Goal: Use online tool/utility: Utilize a website feature to perform a specific function

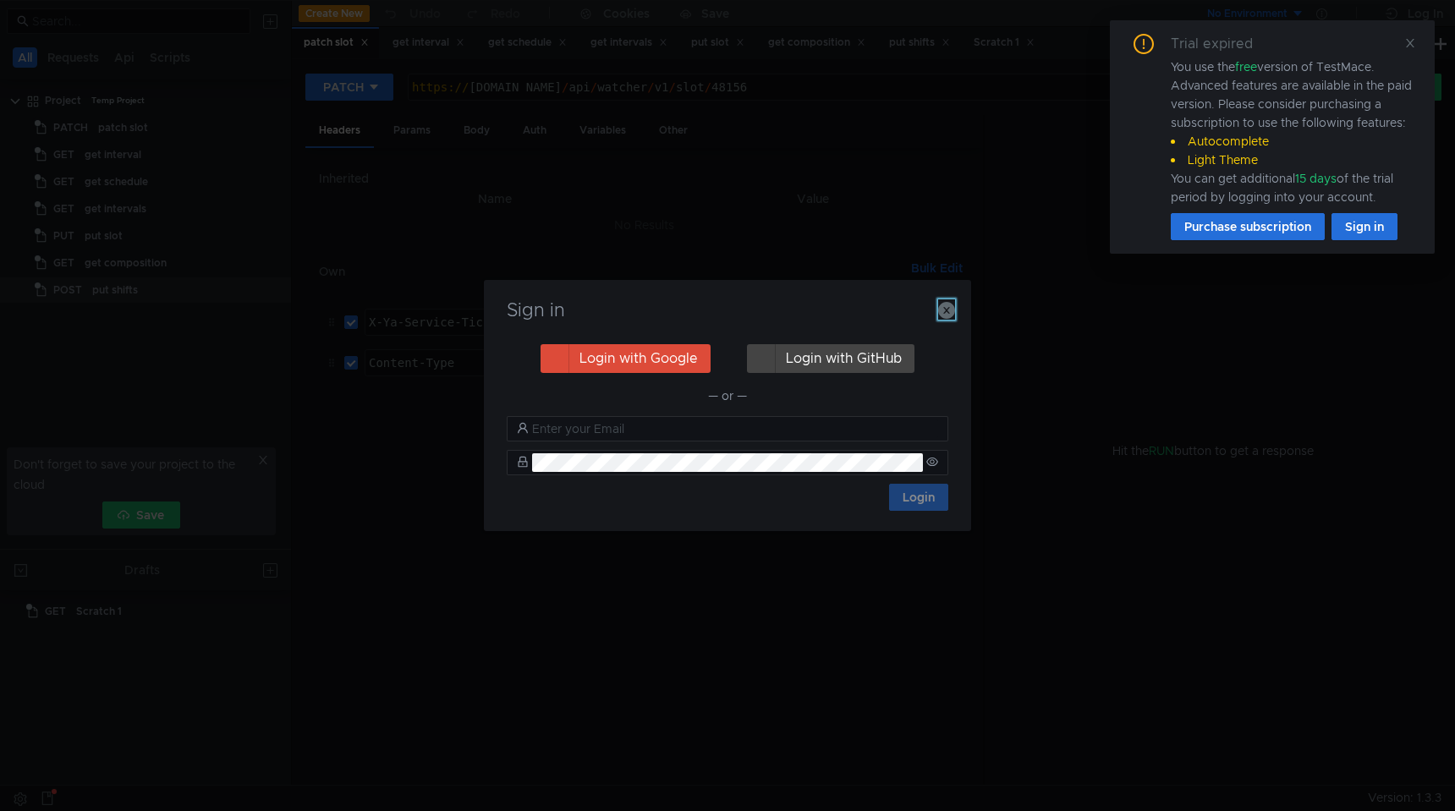
click at [938, 315] on icon "button" at bounding box center [946, 310] width 17 height 17
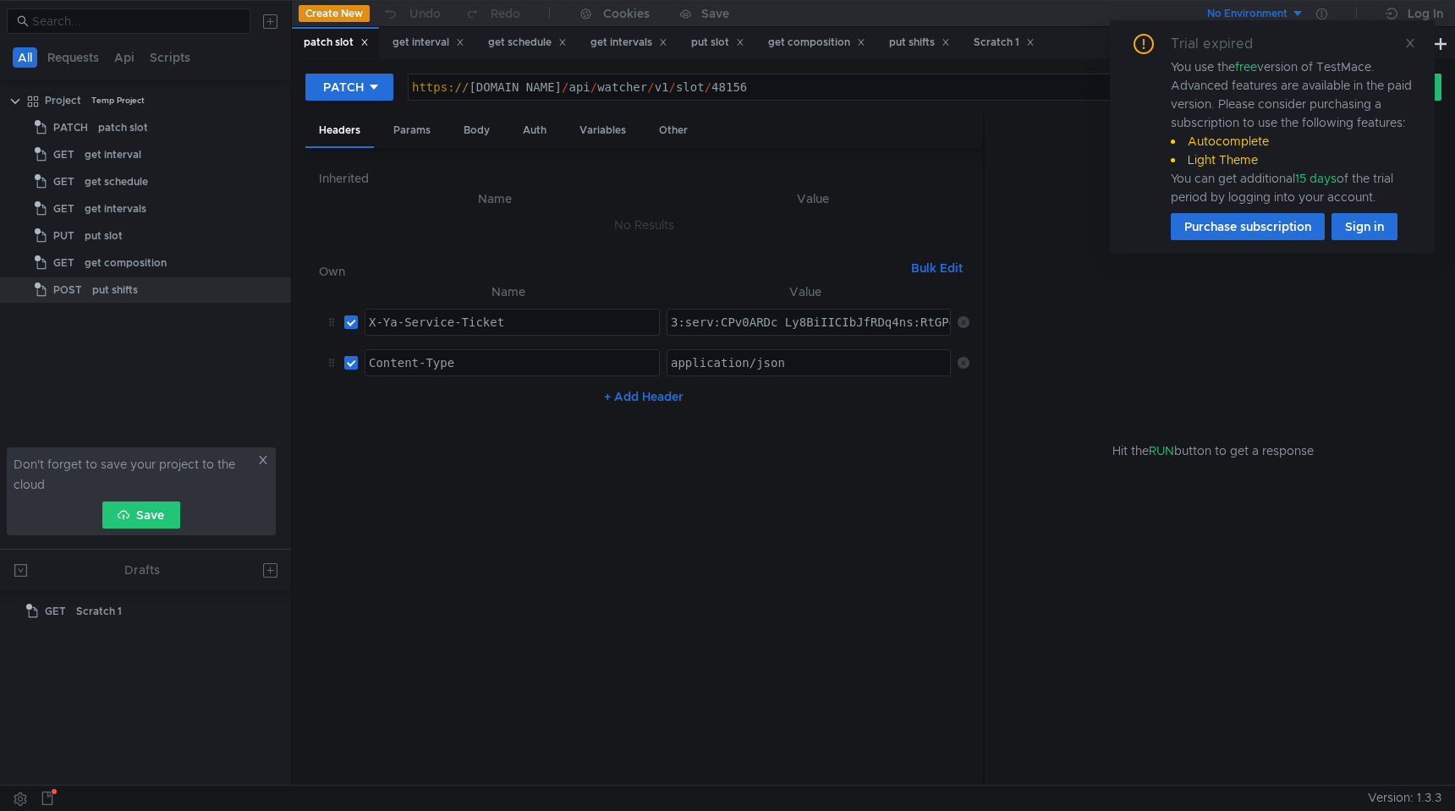
click at [945, 312] on div "3:serv:CPv0ARDc_Ly8BiIICIbJfRDq4ns:RtGPg3Ugt6lJjU2I54lLbIBhuIvBCmdmmfsh4TW96TsG…" at bounding box center [808, 322] width 282 height 25
click at [1410, 52] on div "Trial expired You use the free version of TestMace. Advanced features are avail…" at bounding box center [1272, 137] width 284 height 206
type textarea "3:serv:CPv0ARDc_Ly8BiIICIbJfRDq4ns:RtGPg3Ugt6lJjU2I54lLbIBhuIvBCmdmmfsh4TW96TsG…"
click at [1410, 37] on icon at bounding box center [1410, 43] width 12 height 12
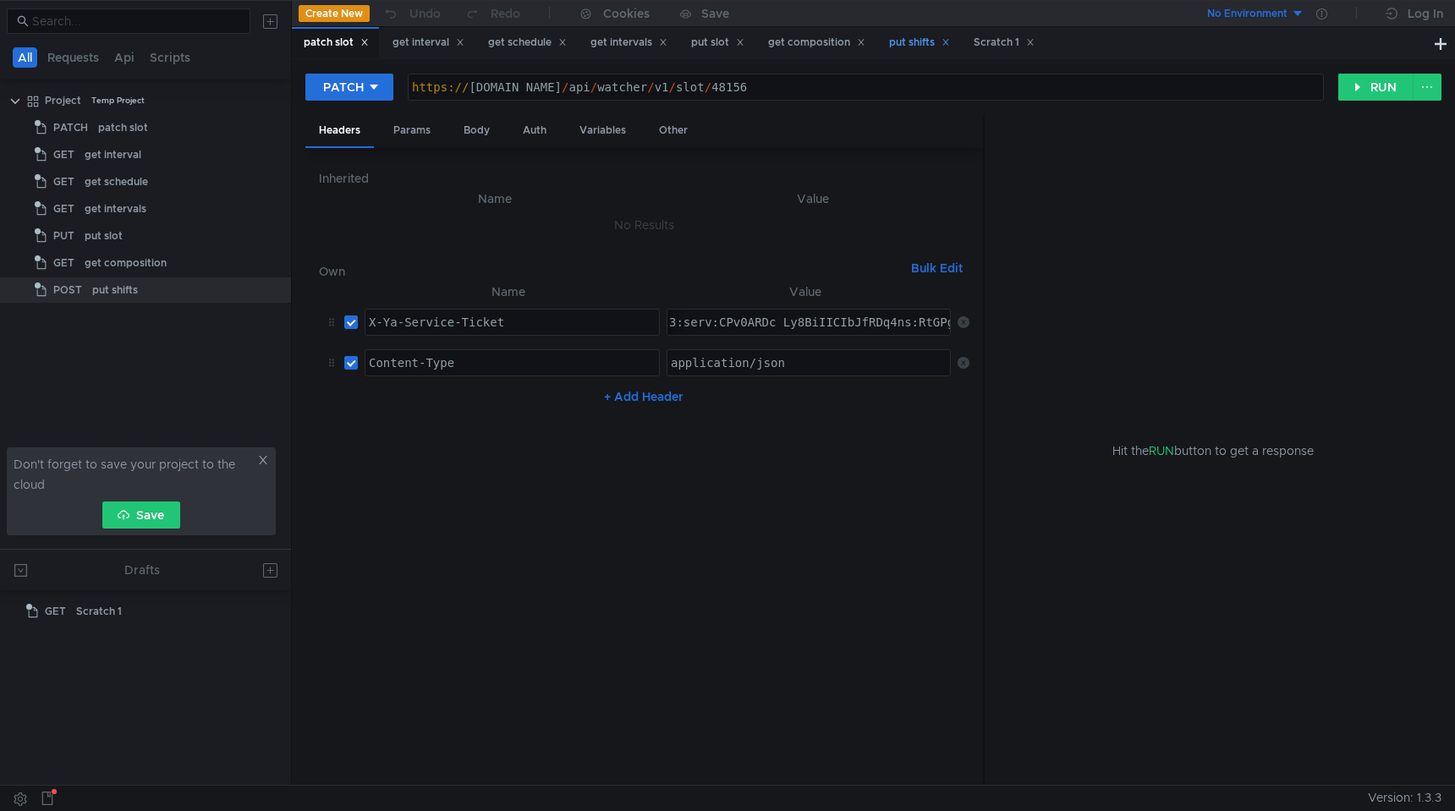
click at [937, 45] on div "put shifts" at bounding box center [919, 43] width 61 height 18
type textarea "3:serv:CJ3_ARC7rr_FBiIICIbJfRDq4ns:DM0HL3hIVctmH9EyWge4Vo4XVwYUiPKDOi_pHjkQjioL…"
paste textarea "3:serv:CMuAAhCqxdjGBiIICIbJfRDq4ns:DydARQM-Gb6_mcy34_ziqz-wWMo7AHYu5O1erjwg6WUt…"
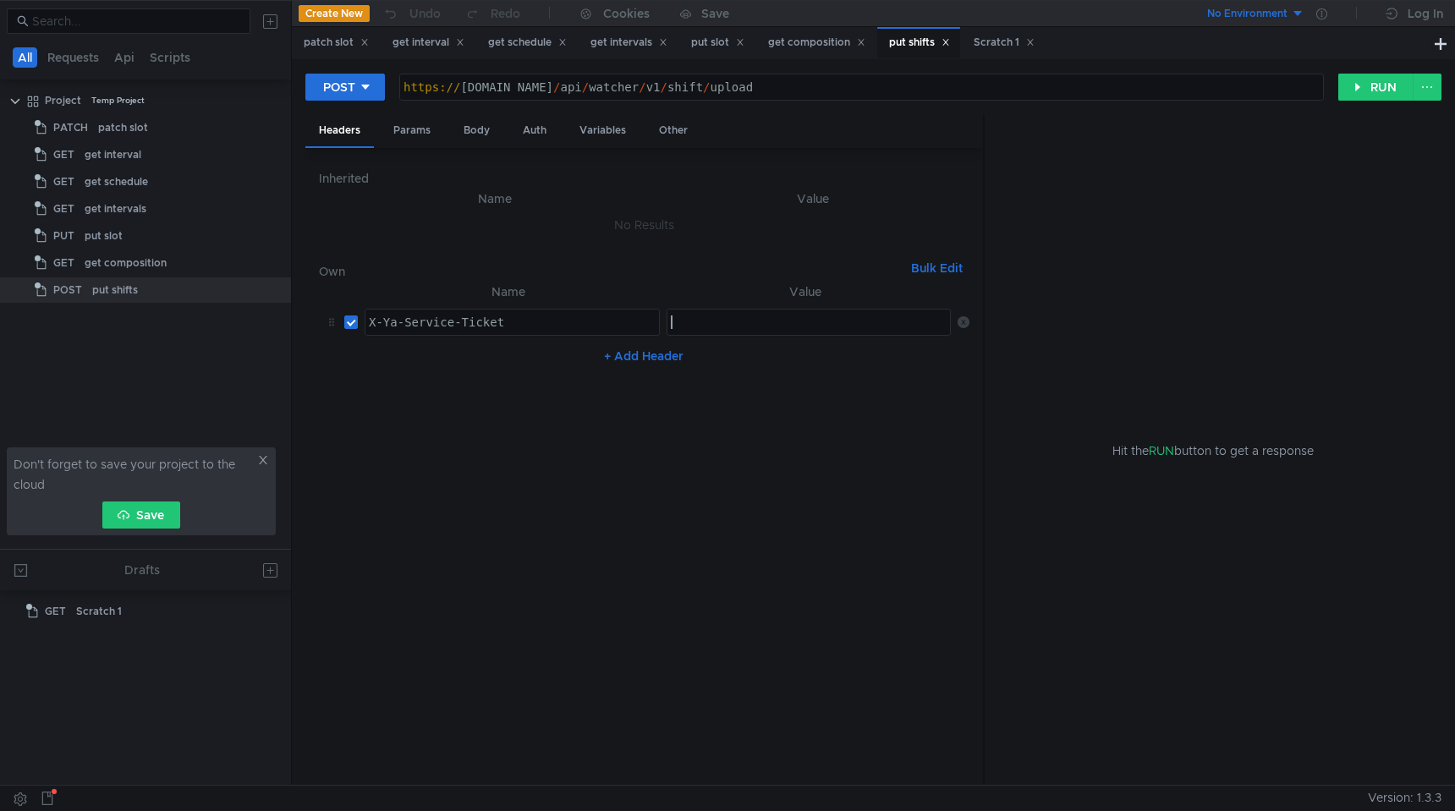
type textarea "3:serv:CMuAAhCqxdjGBiIICIbJfRDq4ns:DydARQM-Gb6_mcy34_ziqz-wWMo7AHYu5O1erjwg6WUt…"
click at [463, 134] on div "Body" at bounding box center [476, 130] width 53 height 31
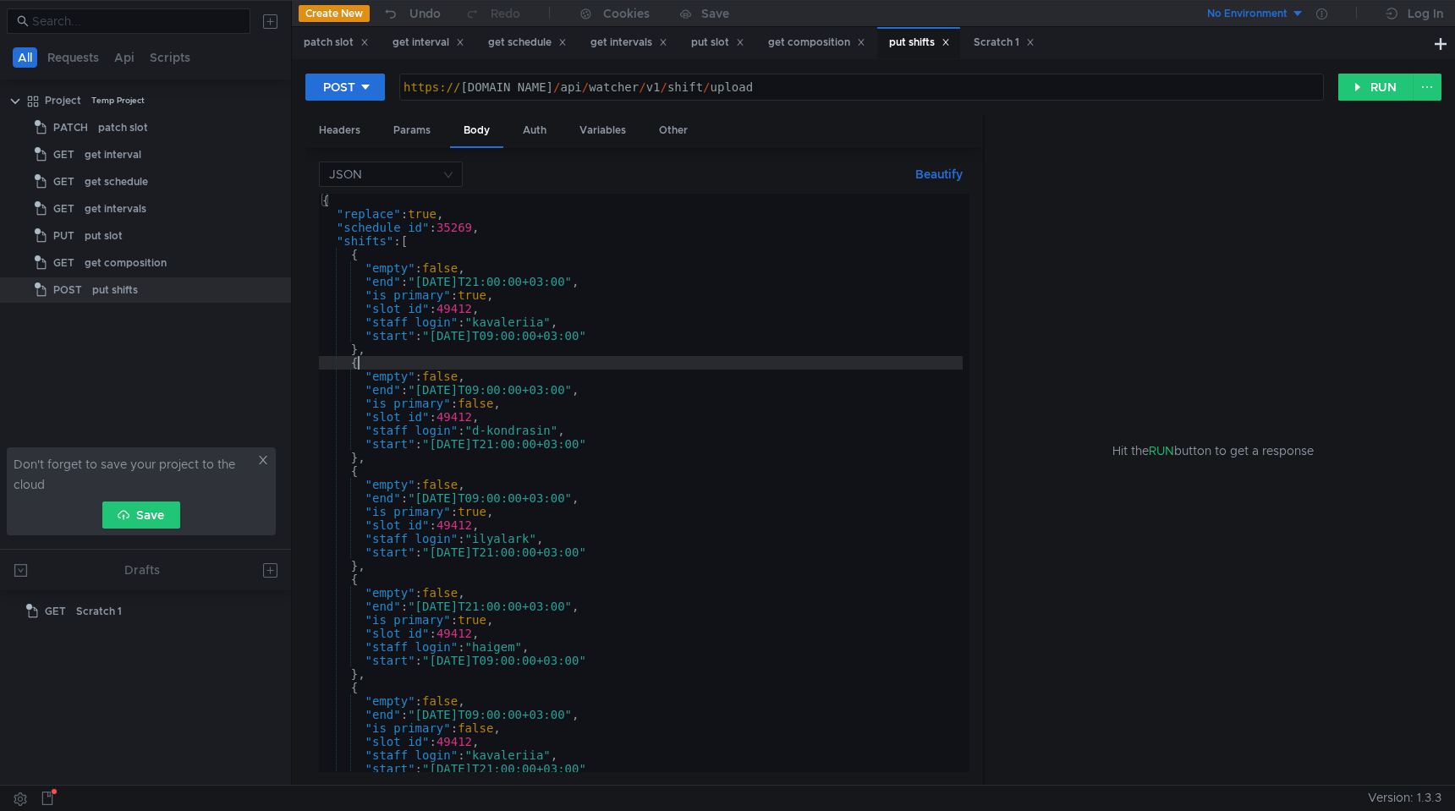
click at [577, 364] on div "{ "replace" : true , "schedule_id" : 35269 , "shifts" : [ { "empty" : false , "…" at bounding box center [641, 497] width 644 height 606
type textarea "] }"
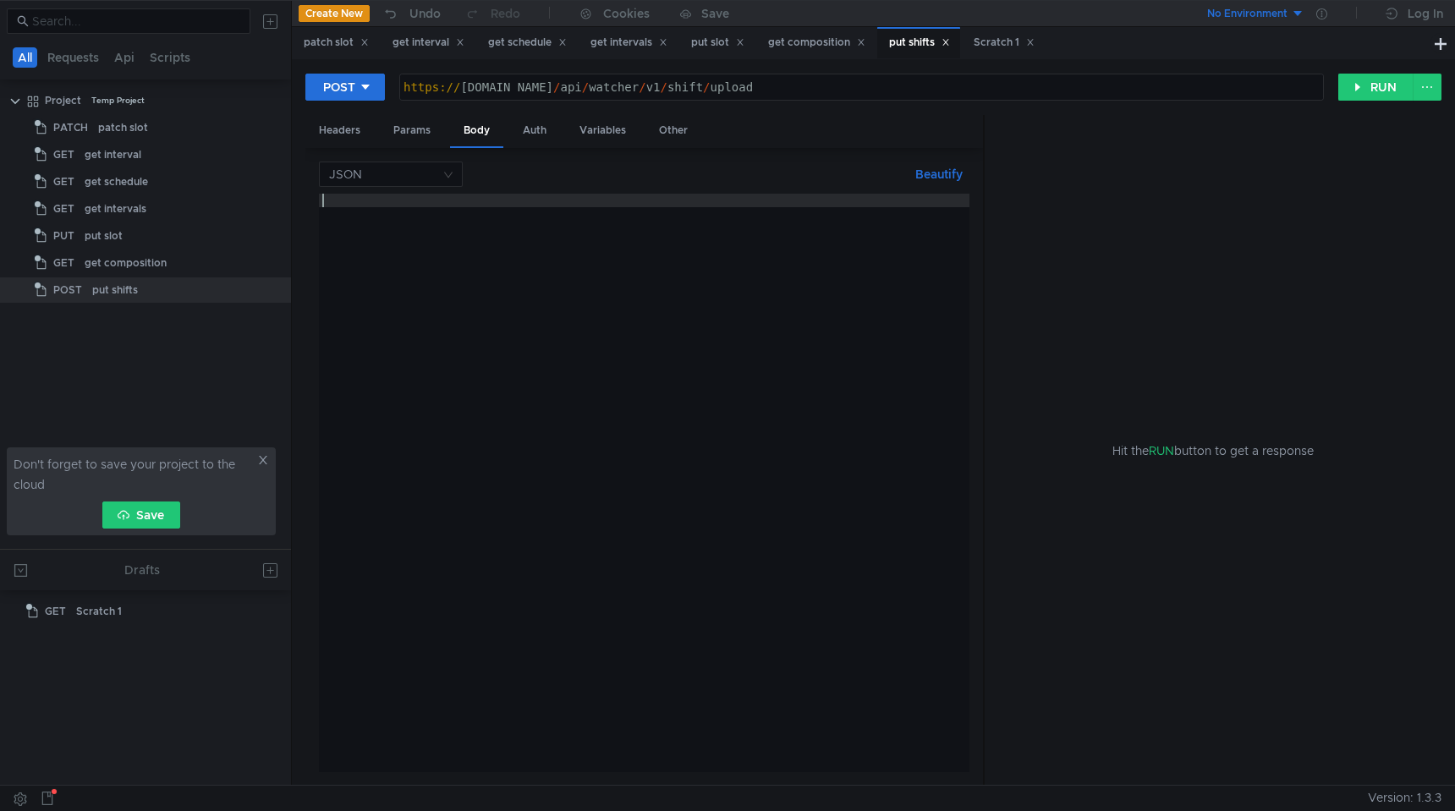
click at [634, 457] on div at bounding box center [644, 497] width 650 height 606
paste textarea "}"
type textarea "}"
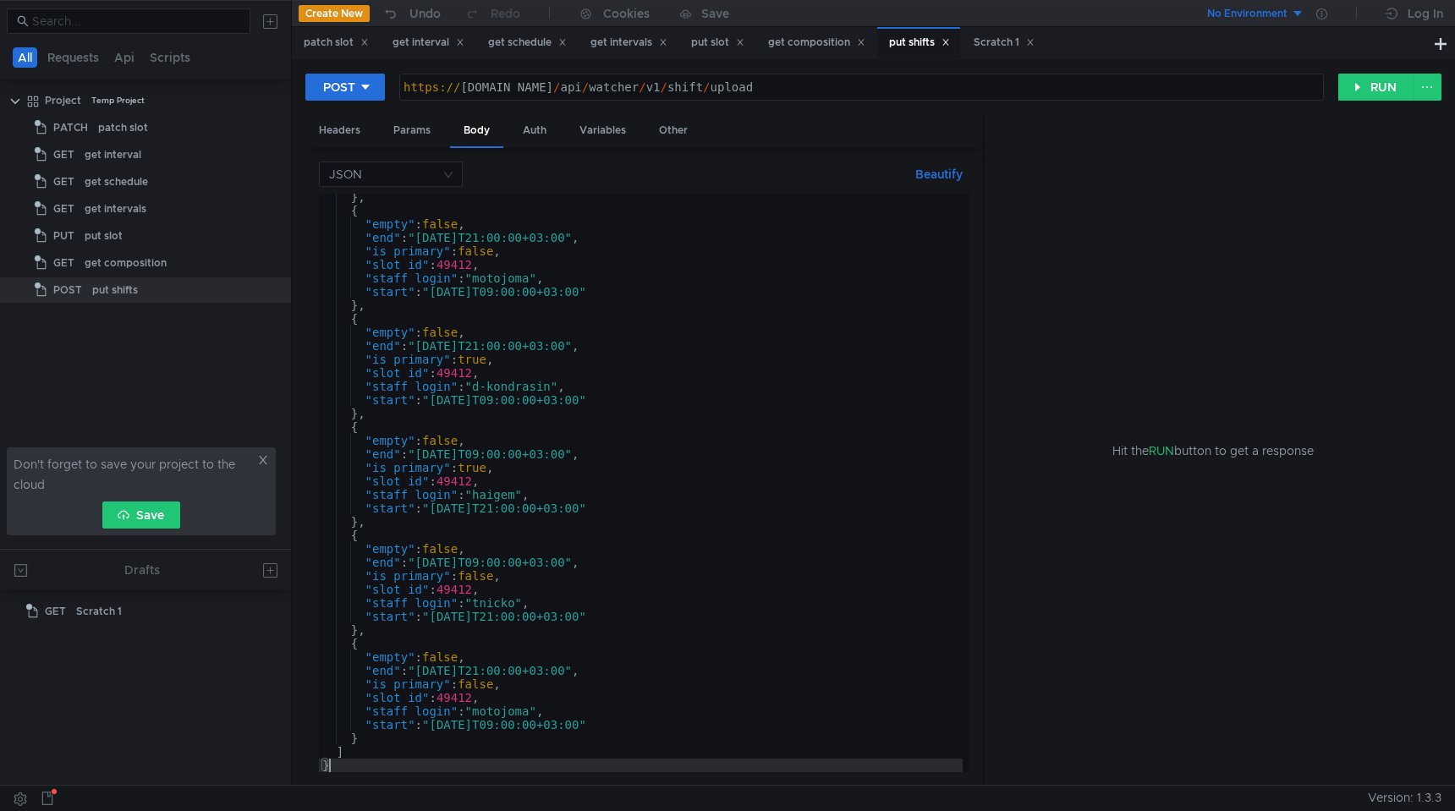
scroll to position [12060, 0]
click at [1362, 86] on button "RUN" at bounding box center [1375, 87] width 75 height 27
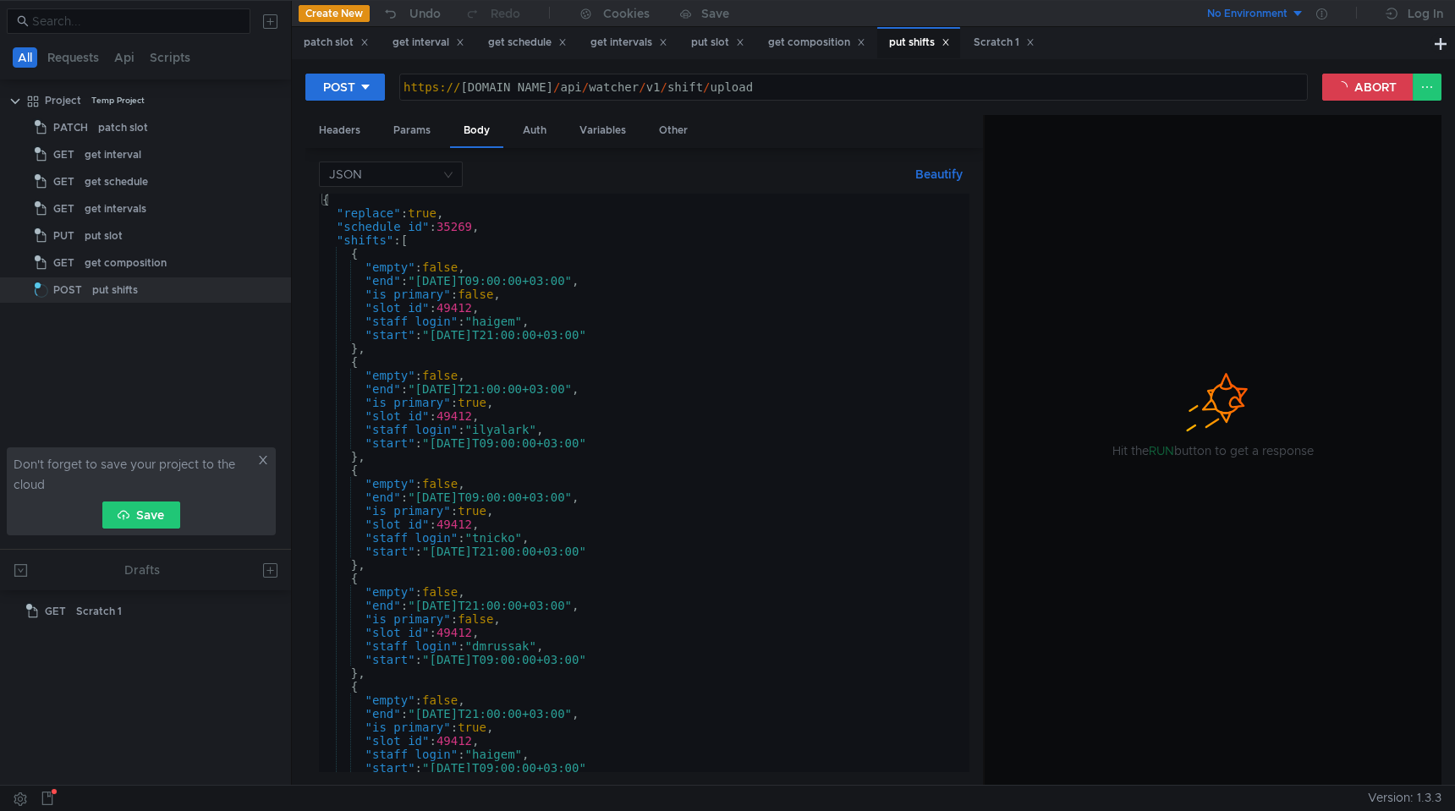
scroll to position [0, 0]
click at [1362, 89] on button "ABORT" at bounding box center [1367, 87] width 91 height 27
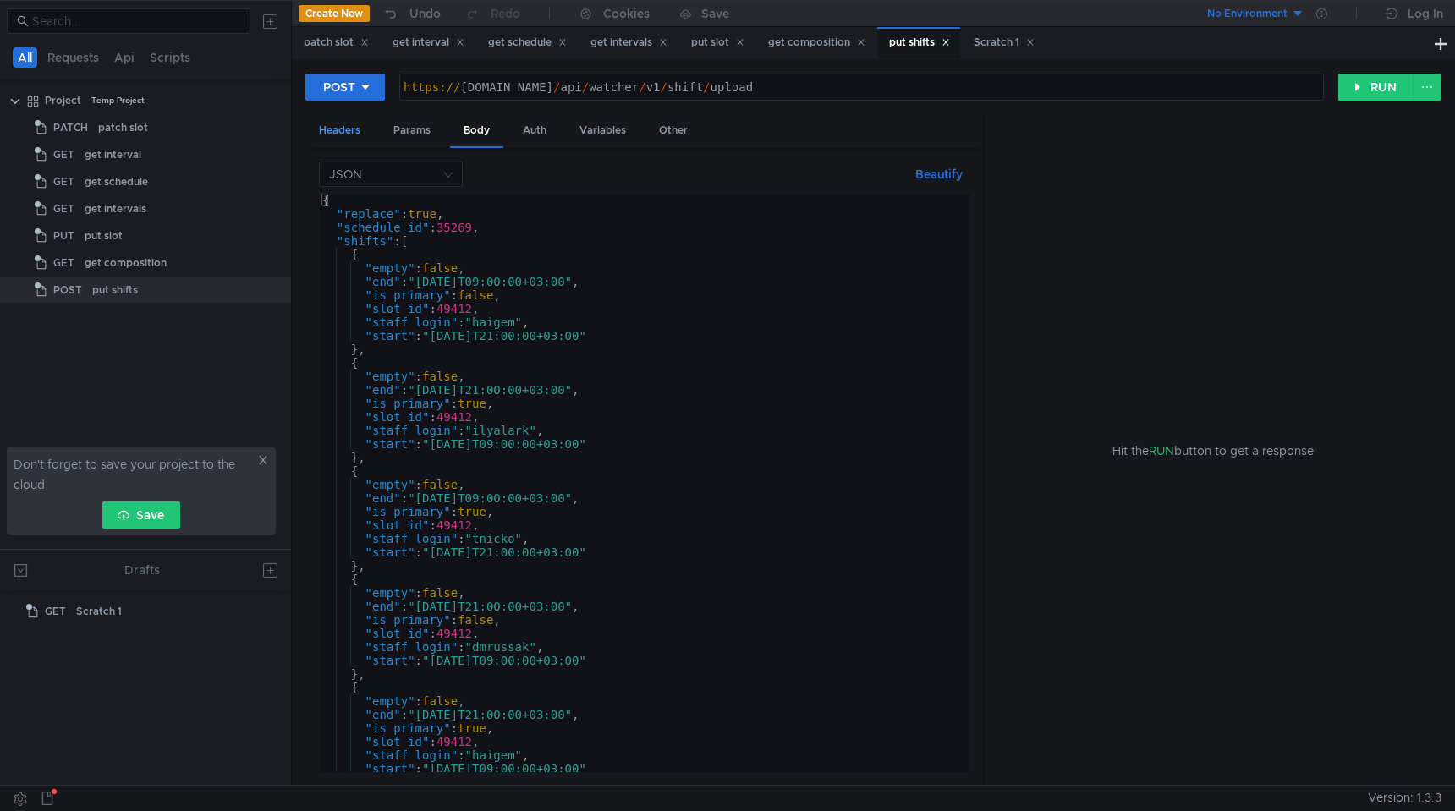
click at [350, 131] on div "Headers" at bounding box center [339, 130] width 69 height 31
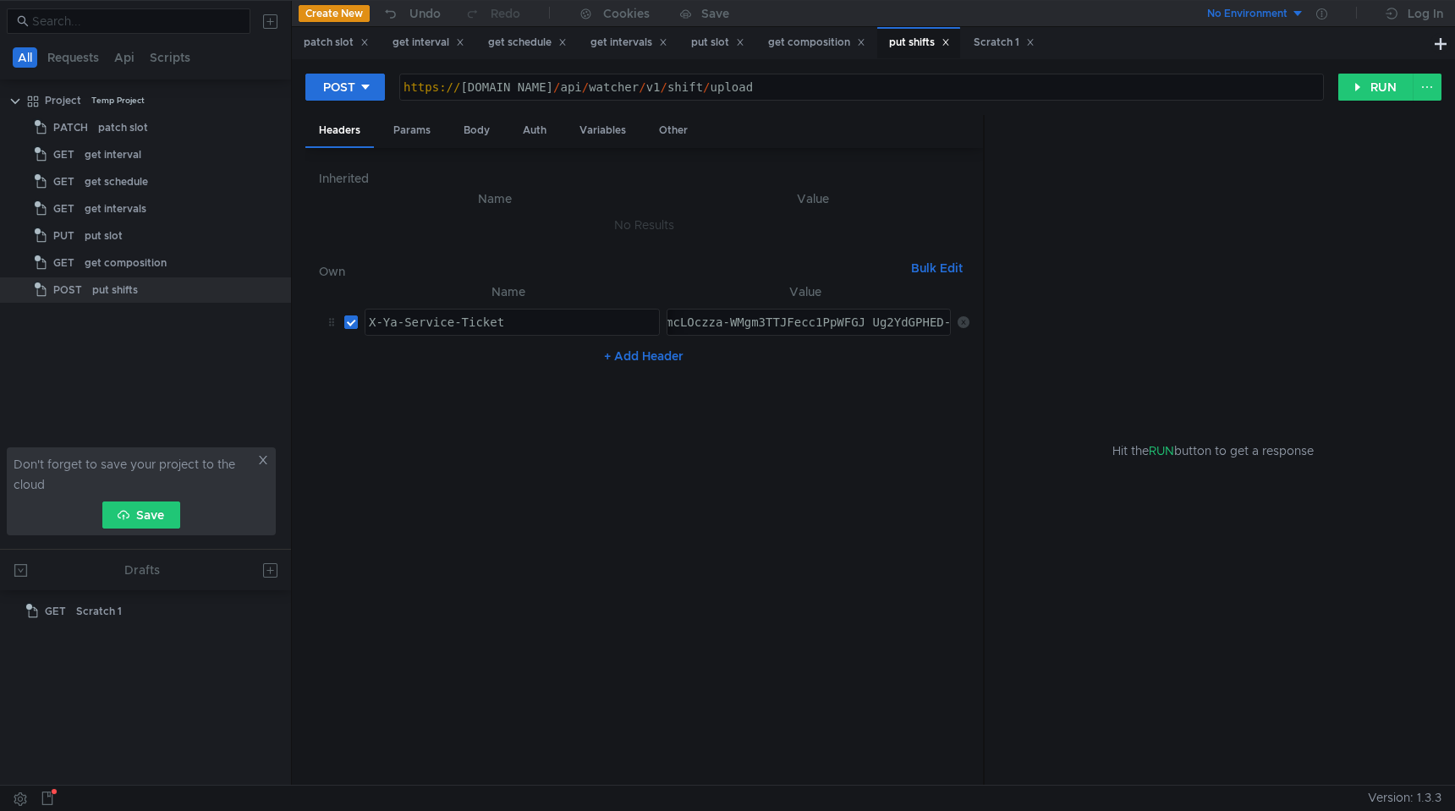
click at [773, 313] on div "3:serv:CMuAAhCqxdjGBiIICIbJfRDq4ns:DydARQM-Gb6_mcy34_ziqz-wWMo7AHYu5O1erjwg6WUt…" at bounding box center [808, 322] width 282 height 25
drag, startPoint x: 891, startPoint y: 325, endPoint x: 387, endPoint y: 321, distance: 503.2
click at [387, 321] on tr "X-Ya-Service-Ticket ההההההההההההההההההההההההההההההההההההההההההההההההההההההההההה…" at bounding box center [644, 322] width 650 height 41
click at [467, 135] on div "Body" at bounding box center [476, 130] width 53 height 31
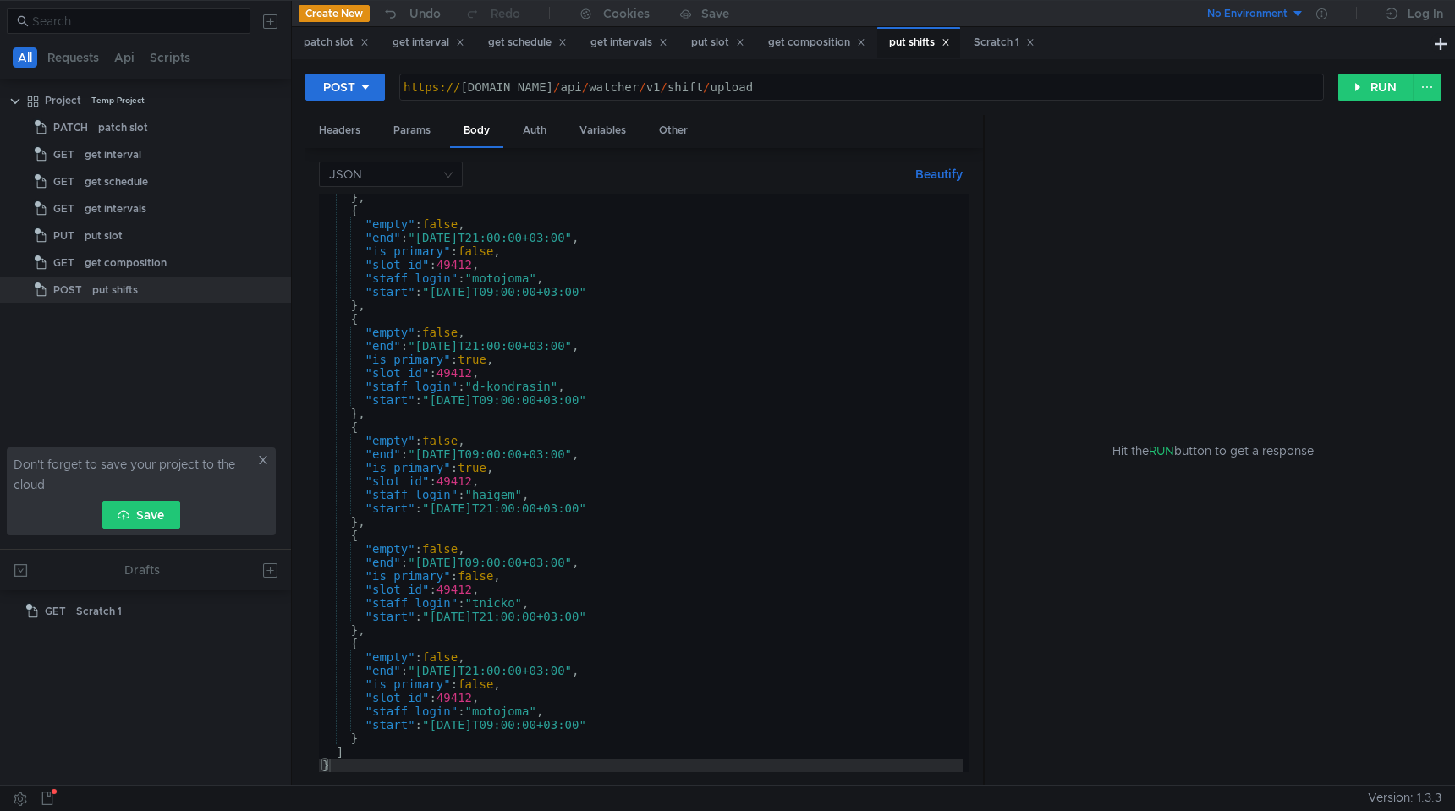
scroll to position [2, 0]
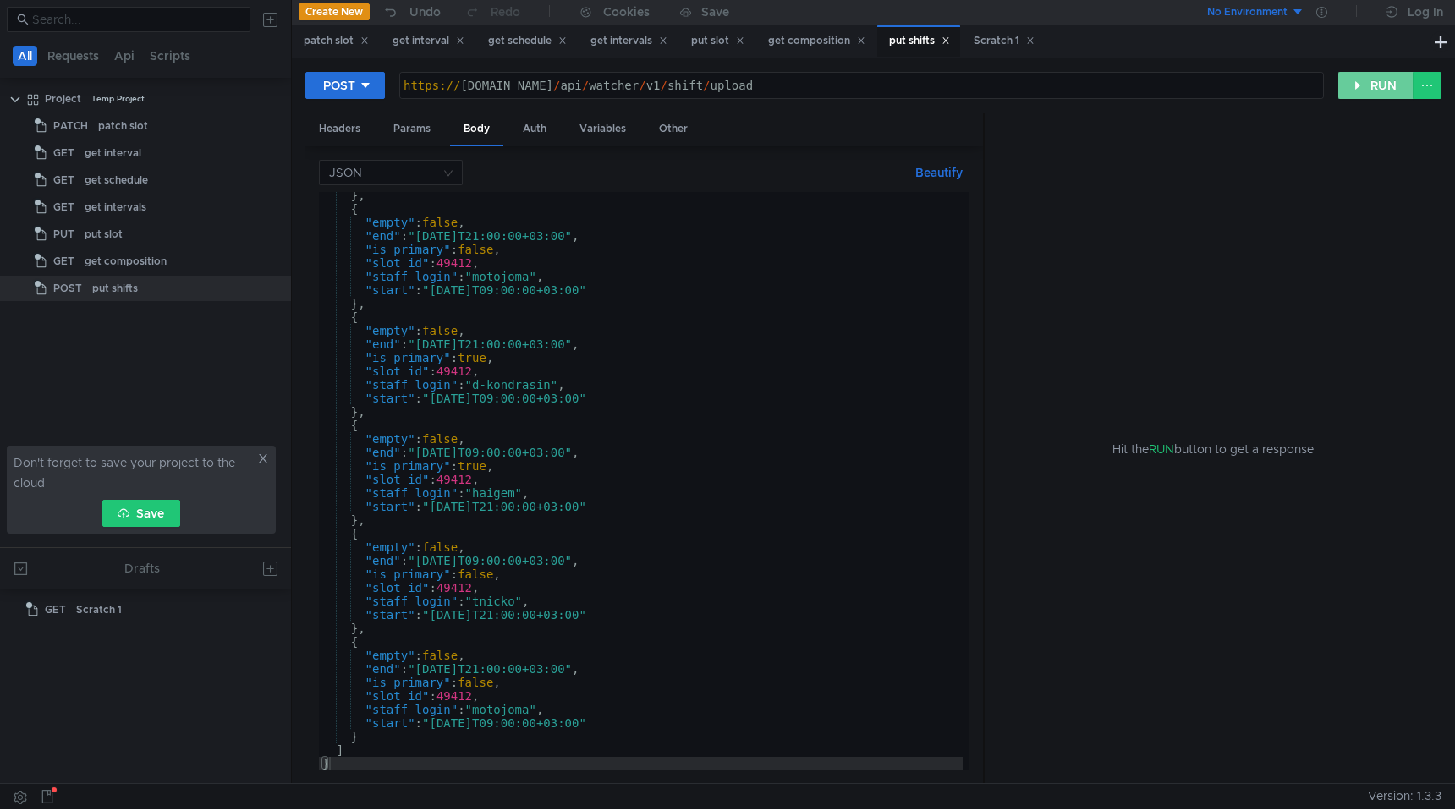
click at [1384, 76] on button "RUN" at bounding box center [1375, 85] width 75 height 27
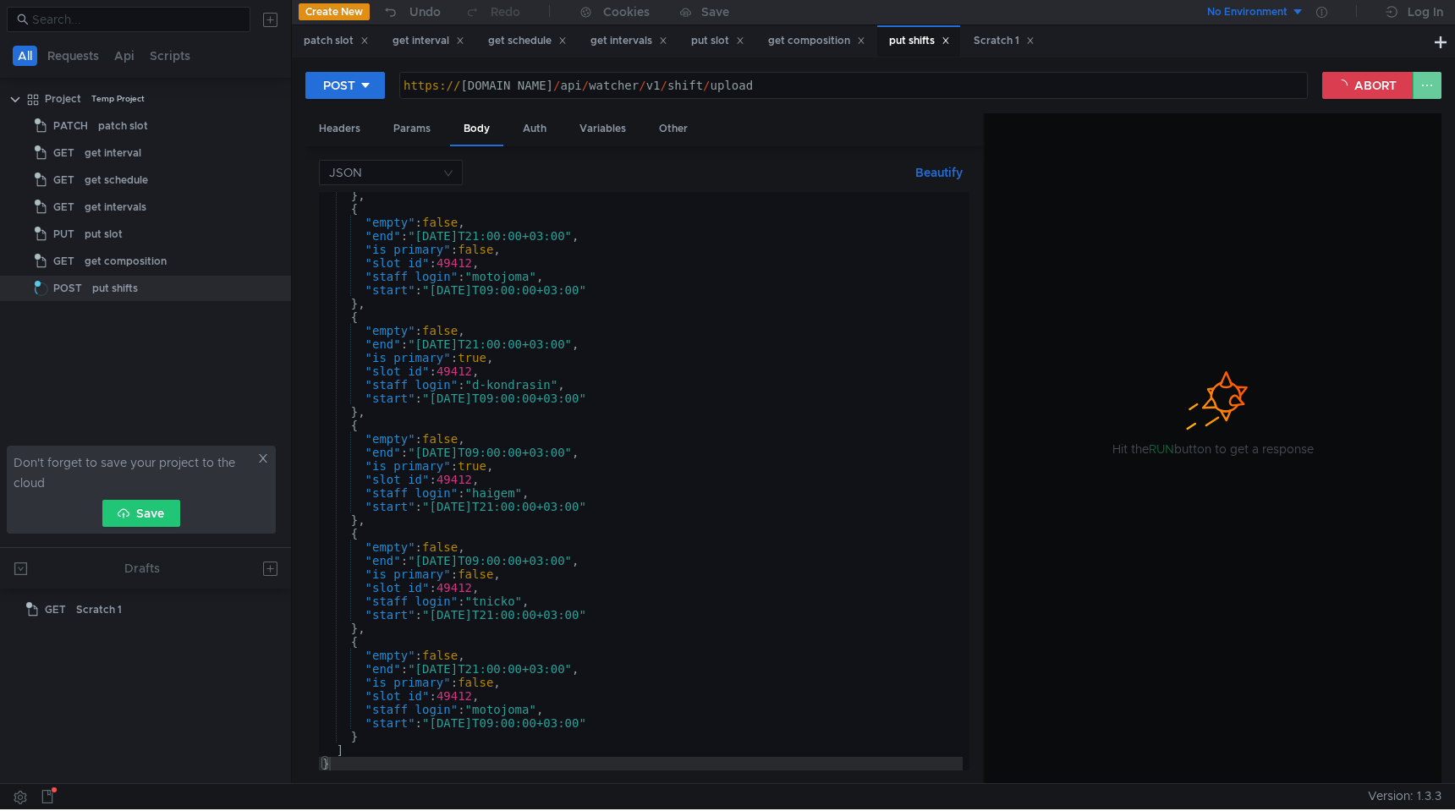
click at [1422, 83] on button at bounding box center [1426, 85] width 29 height 27
click at [1432, 88] on div at bounding box center [727, 405] width 1455 height 811
click at [1365, 93] on button "ABORT" at bounding box center [1367, 85] width 91 height 27
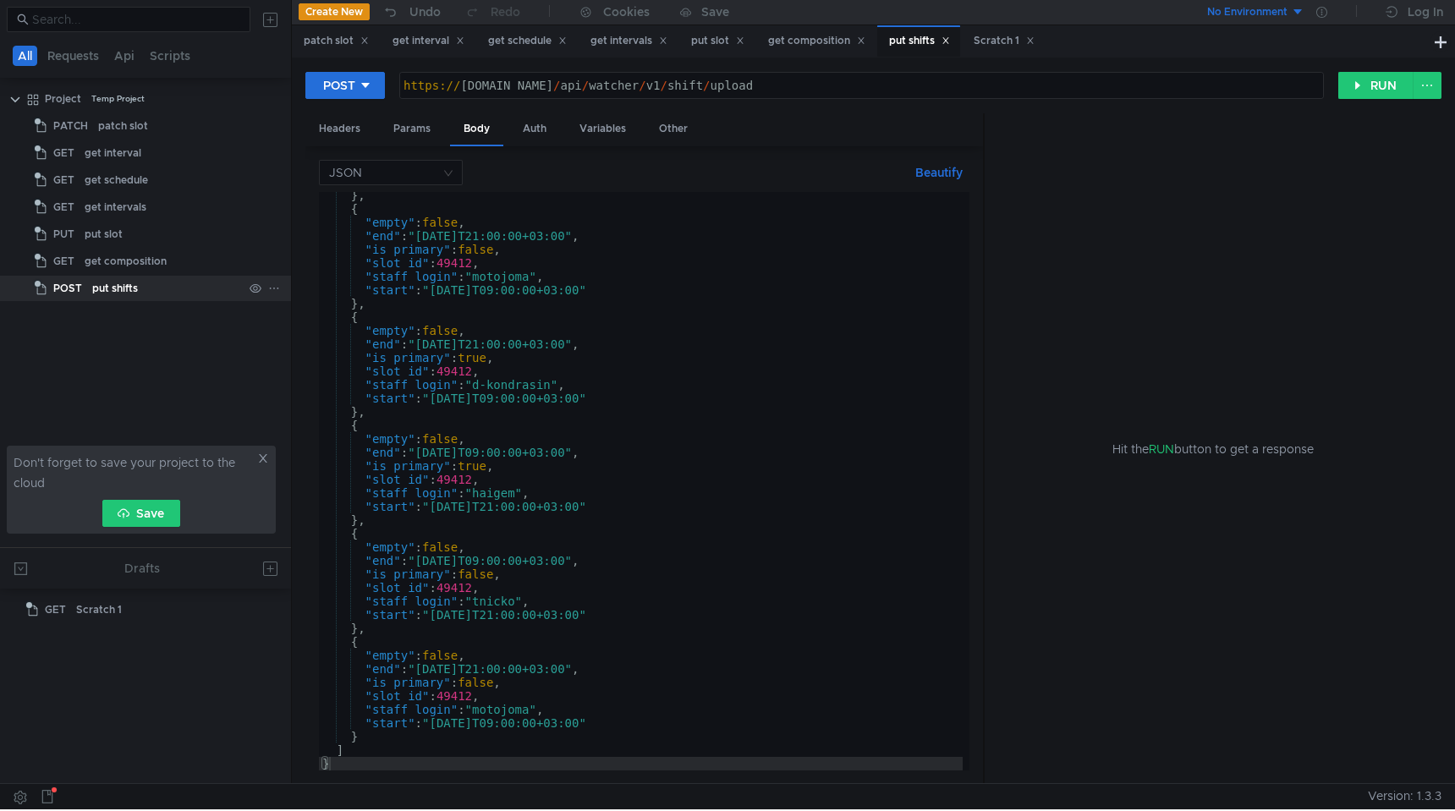
click at [90, 291] on app-tree-icon "POST" at bounding box center [64, 288] width 58 height 25
click at [255, 291] on icon at bounding box center [255, 288] width 12 height 12
click at [260, 291] on icon at bounding box center [255, 288] width 12 height 12
click at [283, 290] on div at bounding box center [265, 288] width 44 height 25
click at [273, 289] on icon at bounding box center [274, 288] width 12 height 12
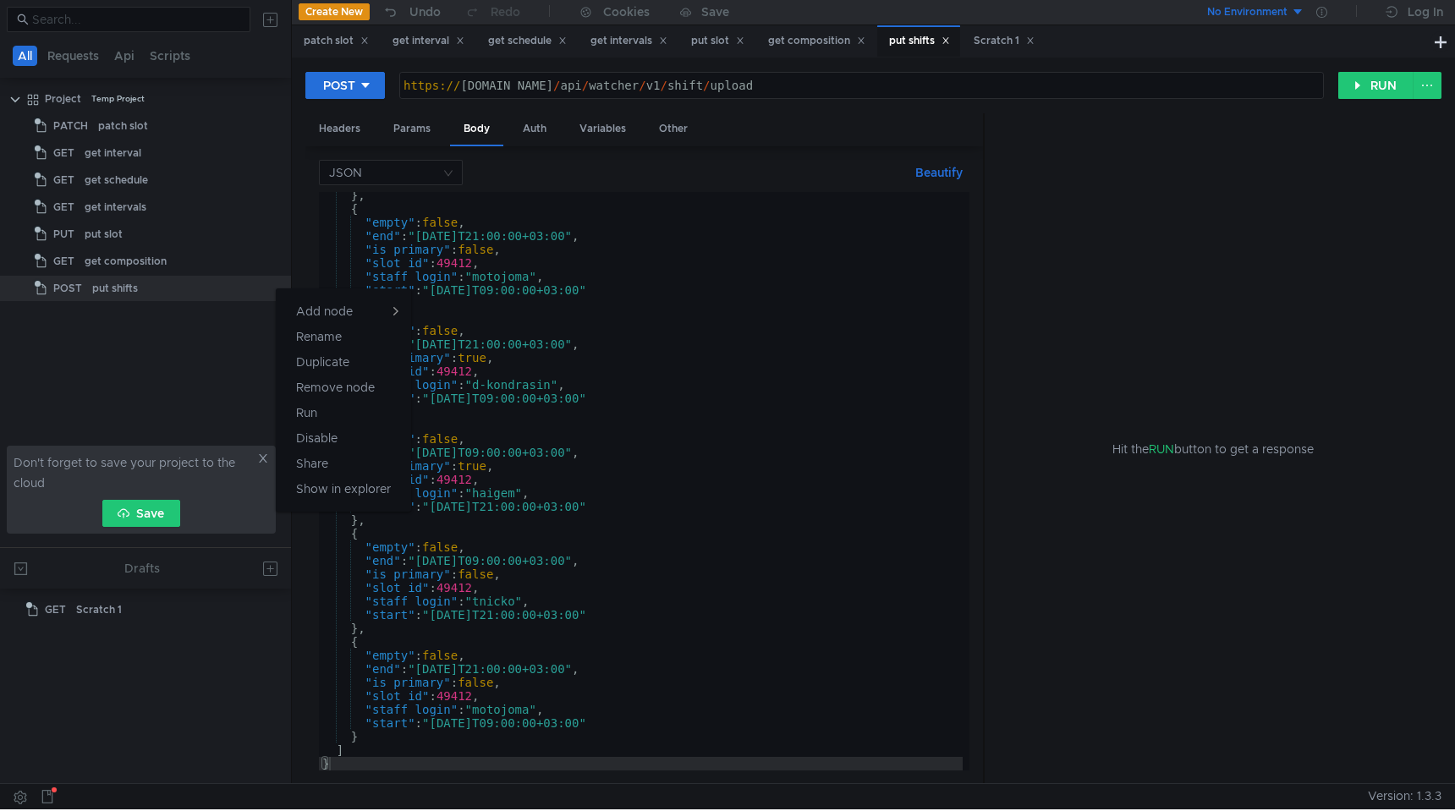
click at [223, 364] on div at bounding box center [727, 405] width 1455 height 811
click at [353, 129] on div "Headers" at bounding box center [339, 128] width 69 height 31
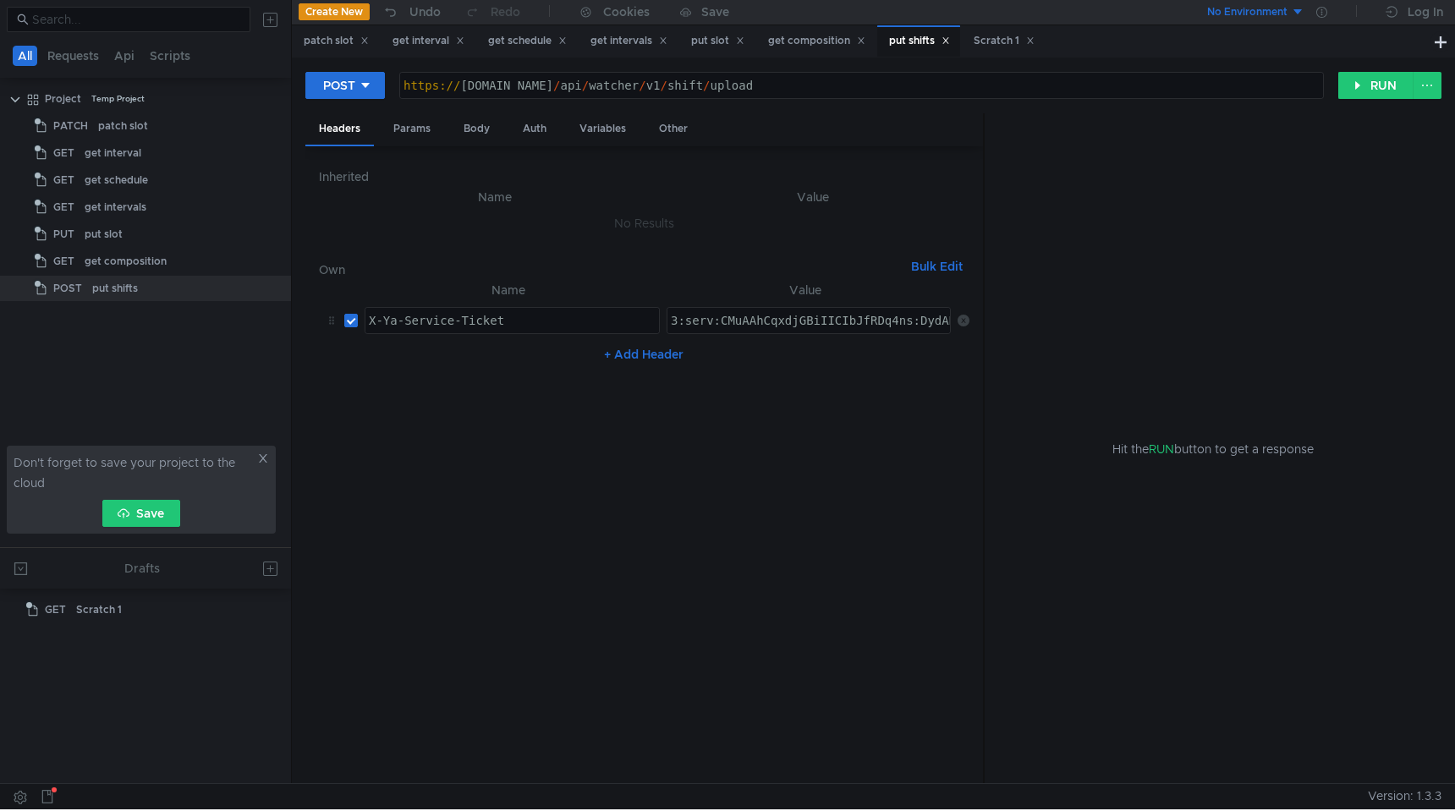
type textarea "3:serv:CMuAAhCqxjGBiIICIbJfRDq4ns:DydARQM-Gb6_mcy34_ziqz-wWMo7AHYu5O1erjwg6WUtg…"
click at [462, 126] on div "Body" at bounding box center [476, 128] width 53 height 31
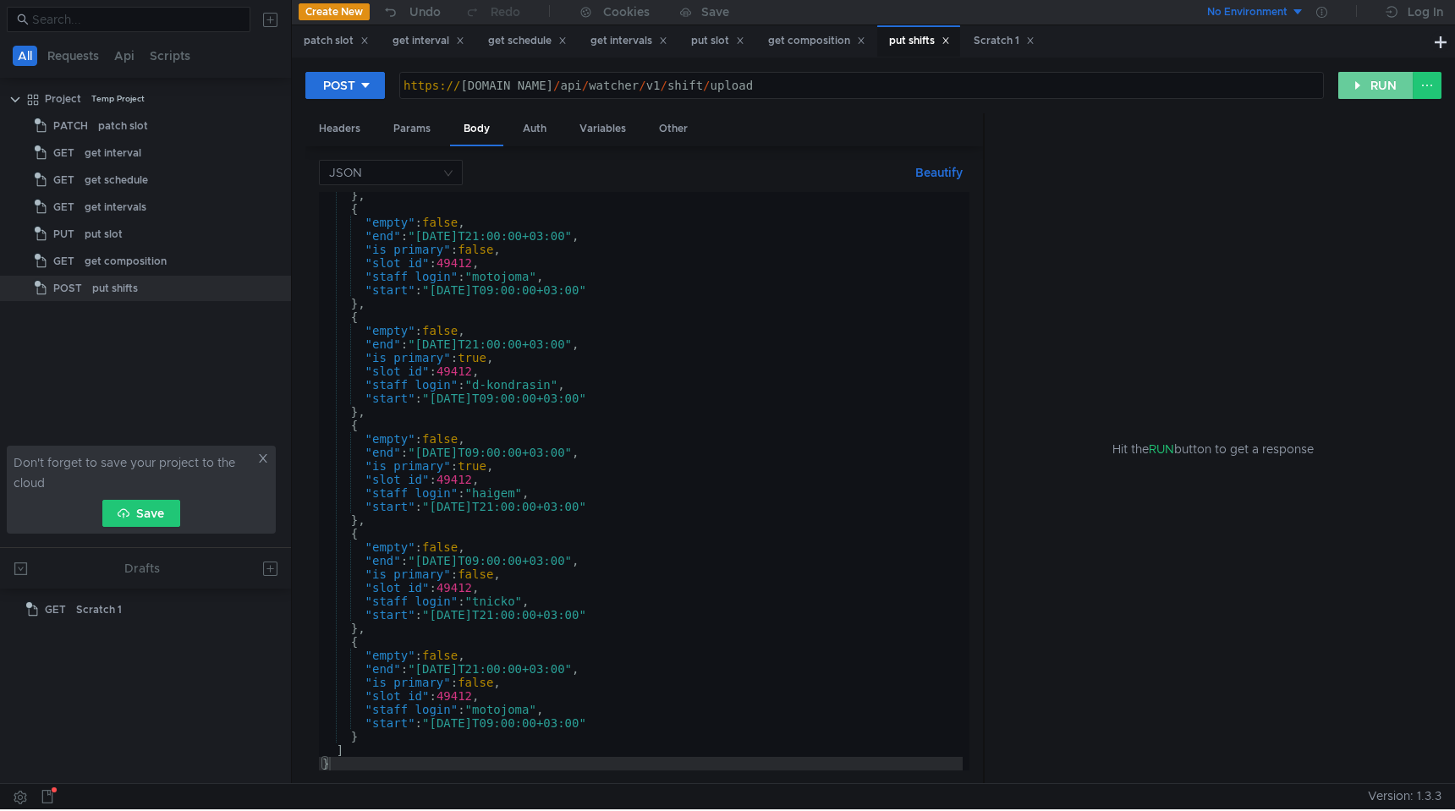
click at [1377, 80] on button "RUN" at bounding box center [1375, 85] width 75 height 27
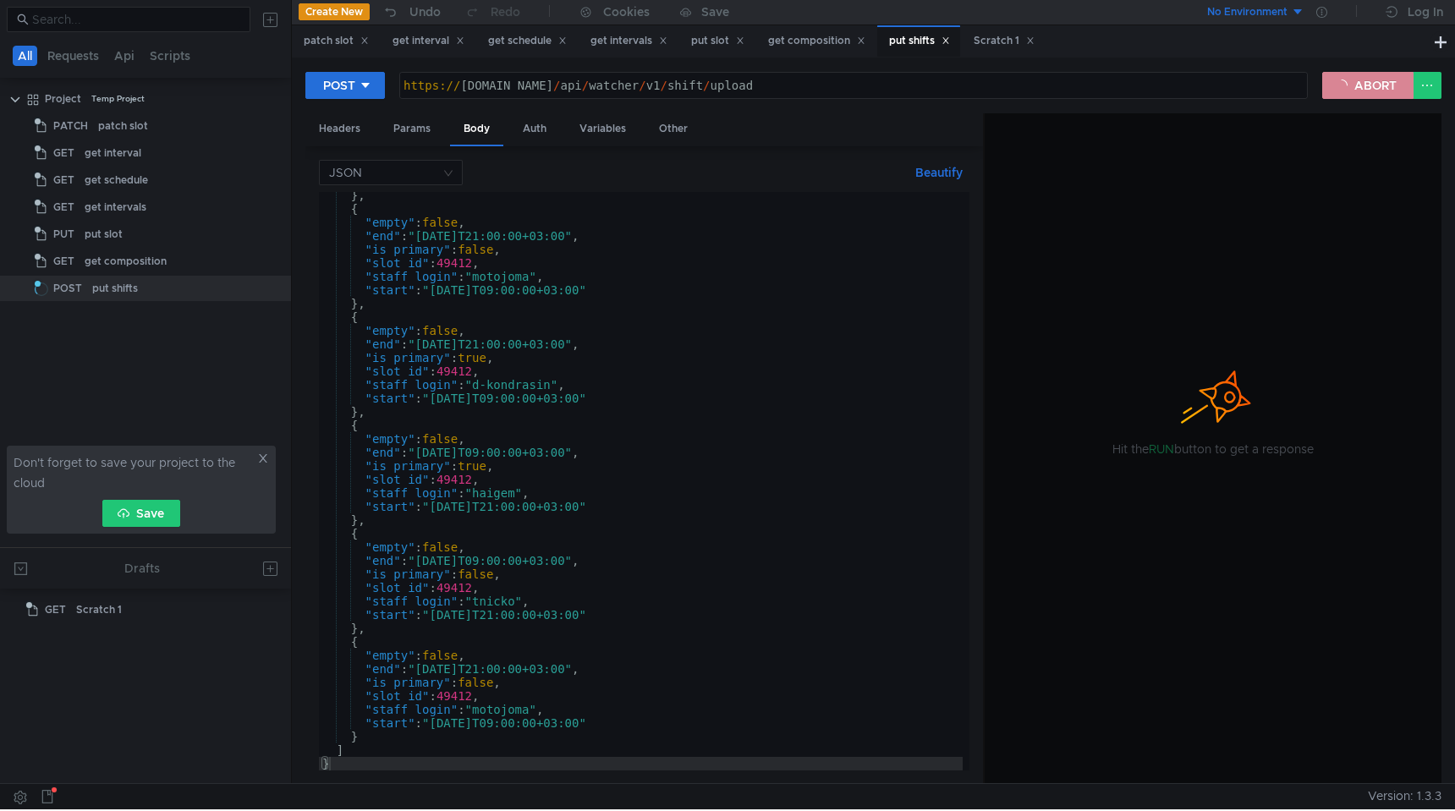
click at [1368, 79] on button "ABORT" at bounding box center [1367, 85] width 91 height 27
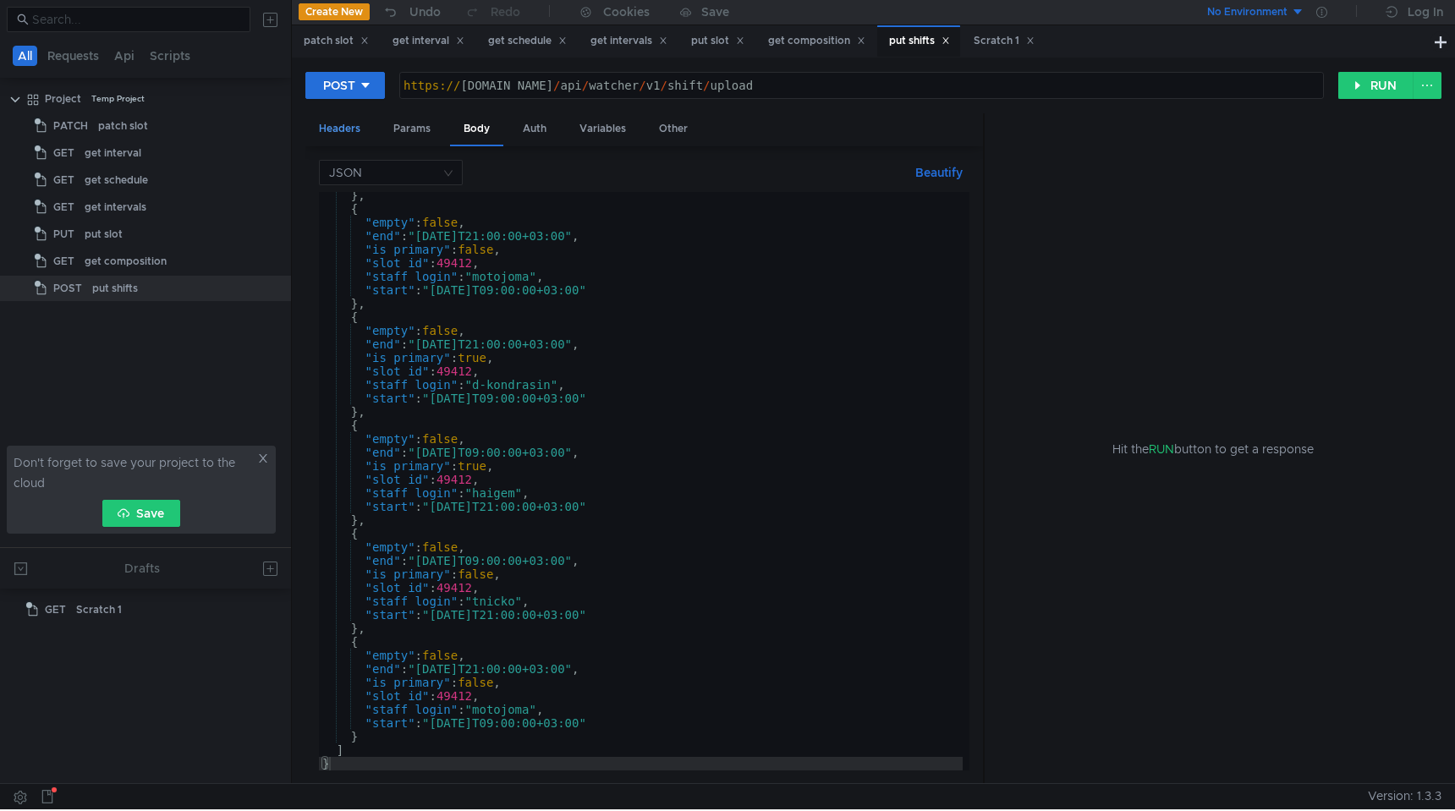
click at [355, 123] on div "Headers" at bounding box center [339, 128] width 69 height 31
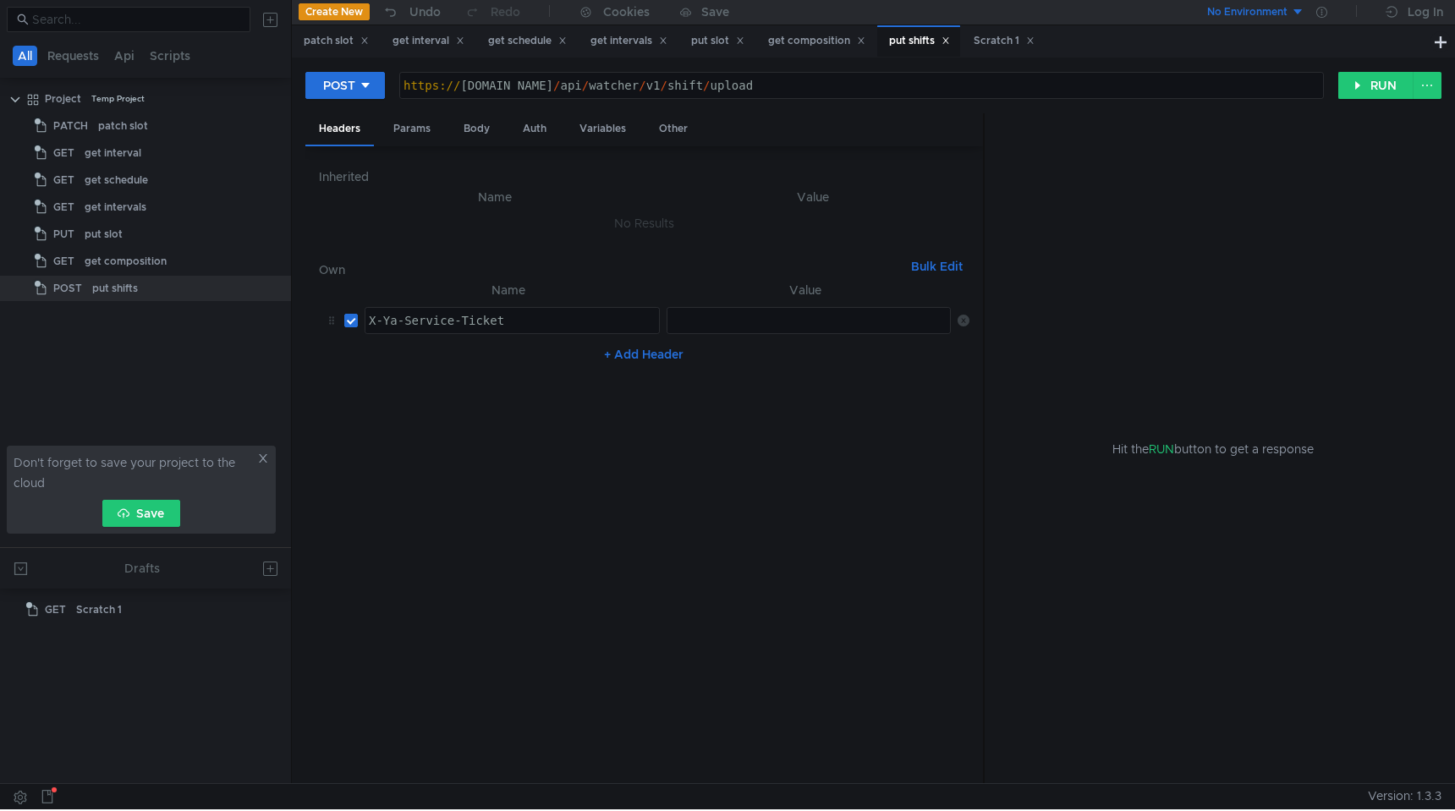
click at [722, 315] on div at bounding box center [810, 334] width 286 height 41
paste textarea "3:serv:CMuAAhCqxdjGBiIICIbJfRDq4ns:DydARQM-Gb6_mcy34_ziqz-wWMo7AHYu5O1erjwg6WUt…"
type textarea "3:serv:CMuAAhCqxdjGBiIICIbJfRDq4ns:DydARQM-Gb6_mcy34_ziqz-wWMo7AHYu5O1erjwg6WUt…"
click at [823, 415] on nz-table "Name Value X-Ya-Service-Ticket הההההההההההההההההההההההההההההההההההההההההההההההה…" at bounding box center [644, 525] width 650 height 491
click at [407, 113] on div "Params" at bounding box center [412, 128] width 64 height 31
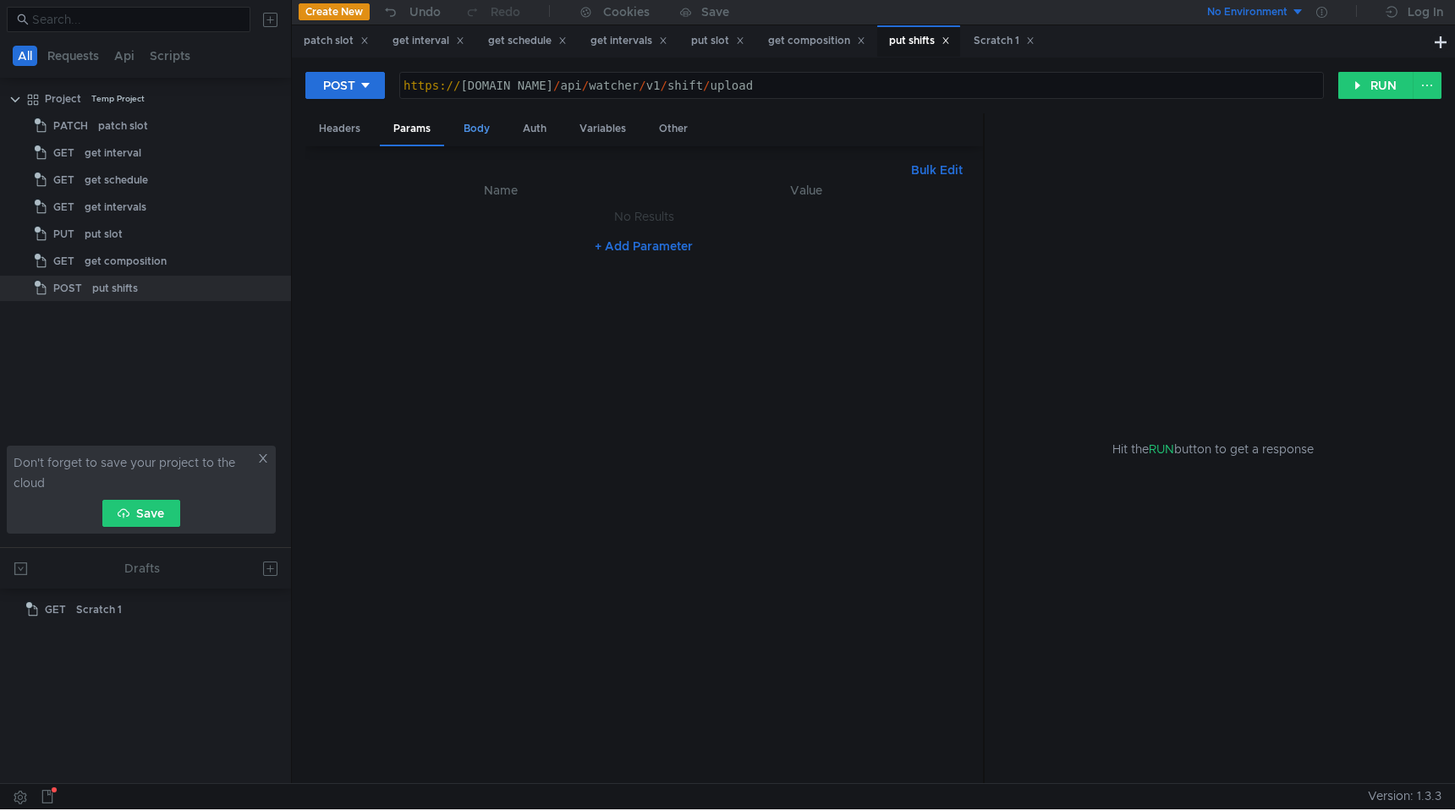
click at [469, 132] on div "Body" at bounding box center [476, 128] width 53 height 31
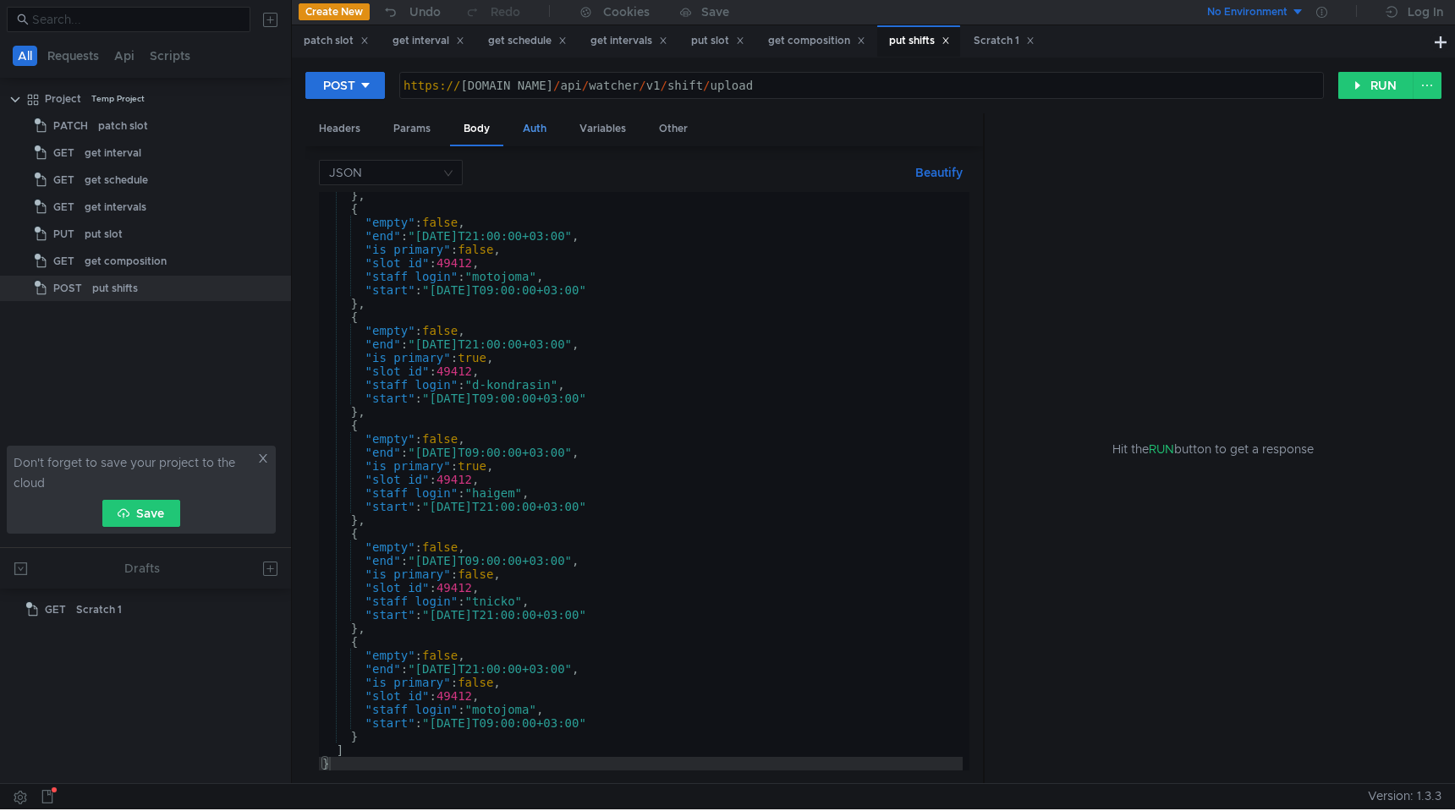
click at [525, 132] on div "Auth" at bounding box center [534, 128] width 51 height 31
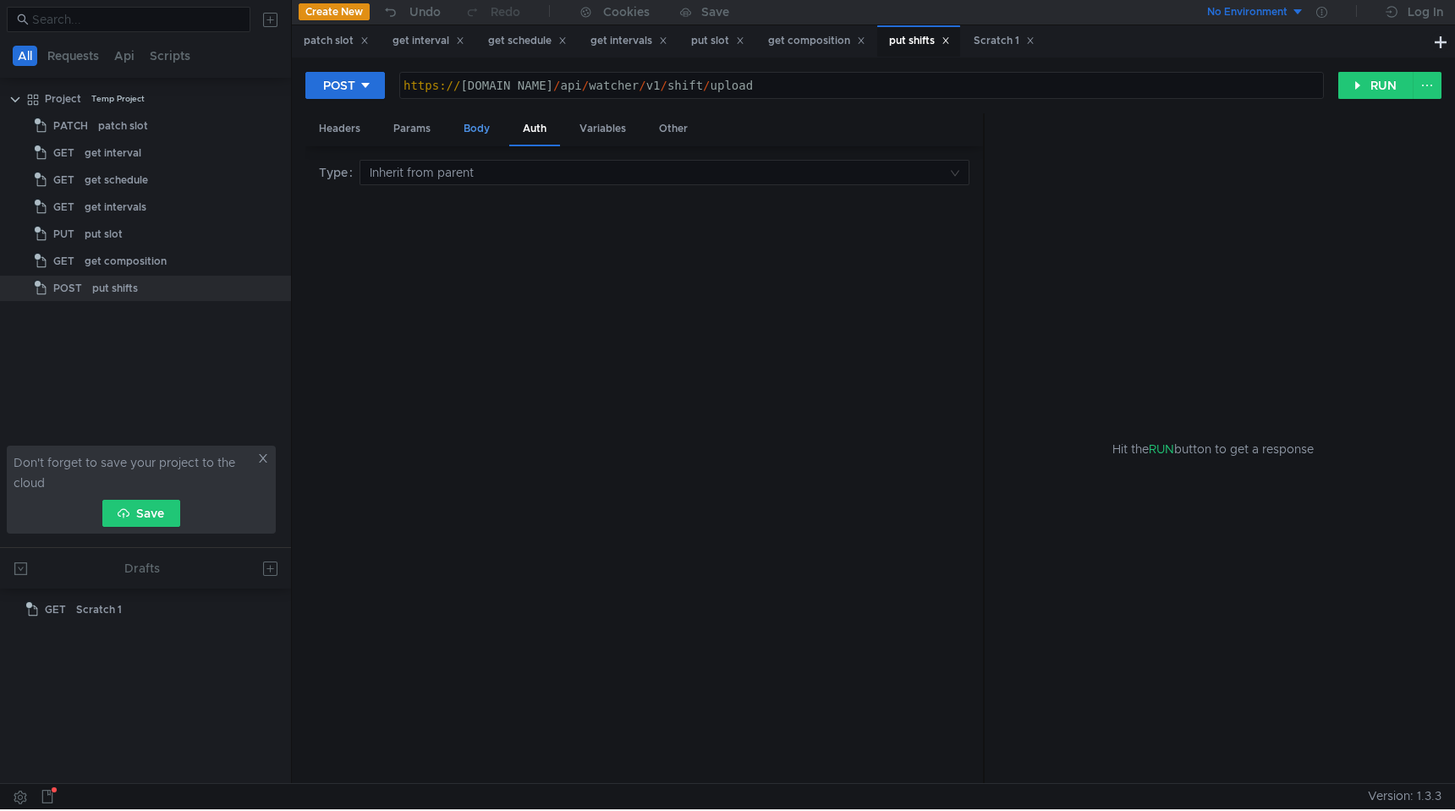
click at [466, 132] on div "Body" at bounding box center [476, 128] width 53 height 31
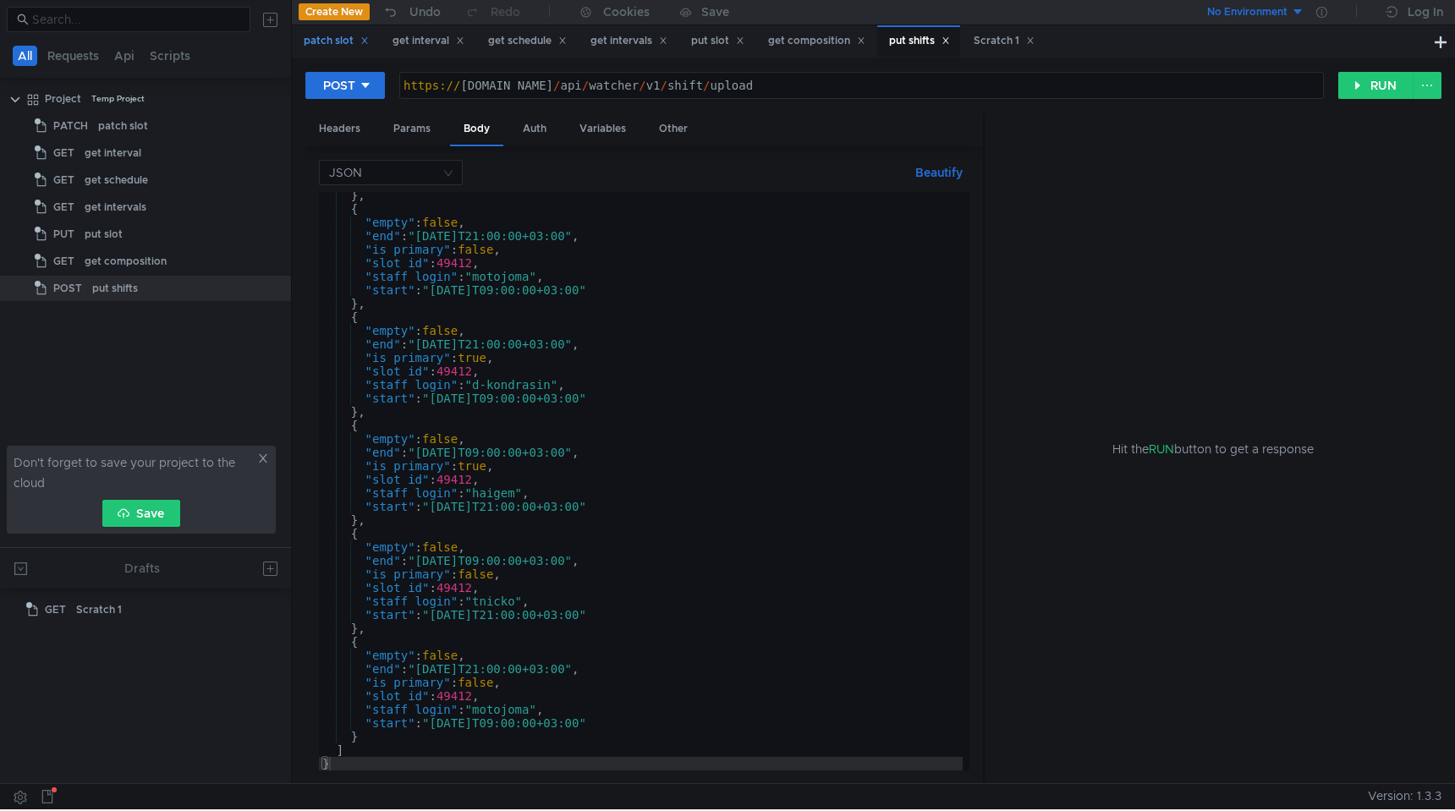
click at [368, 39] on icon at bounding box center [364, 40] width 8 height 8
click at [372, 41] on icon at bounding box center [371, 40] width 8 height 8
click at [381, 41] on icon at bounding box center [378, 41] width 6 height 6
click at [381, 41] on icon at bounding box center [376, 40] width 8 height 8
click at [357, 40] on icon at bounding box center [352, 40] width 8 height 8
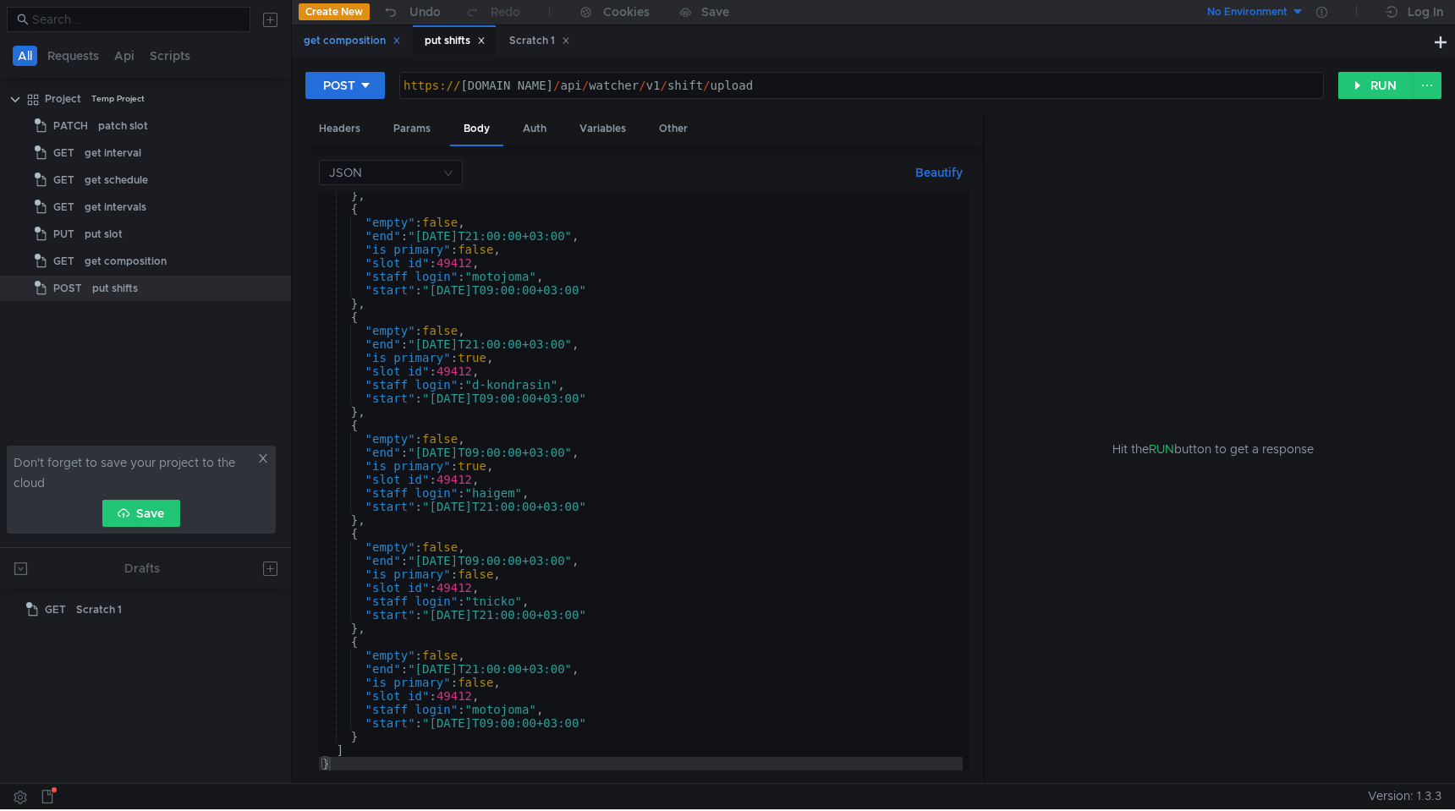
click at [397, 42] on icon at bounding box center [396, 40] width 8 height 8
click at [1356, 91] on button "RUN" at bounding box center [1375, 85] width 75 height 27
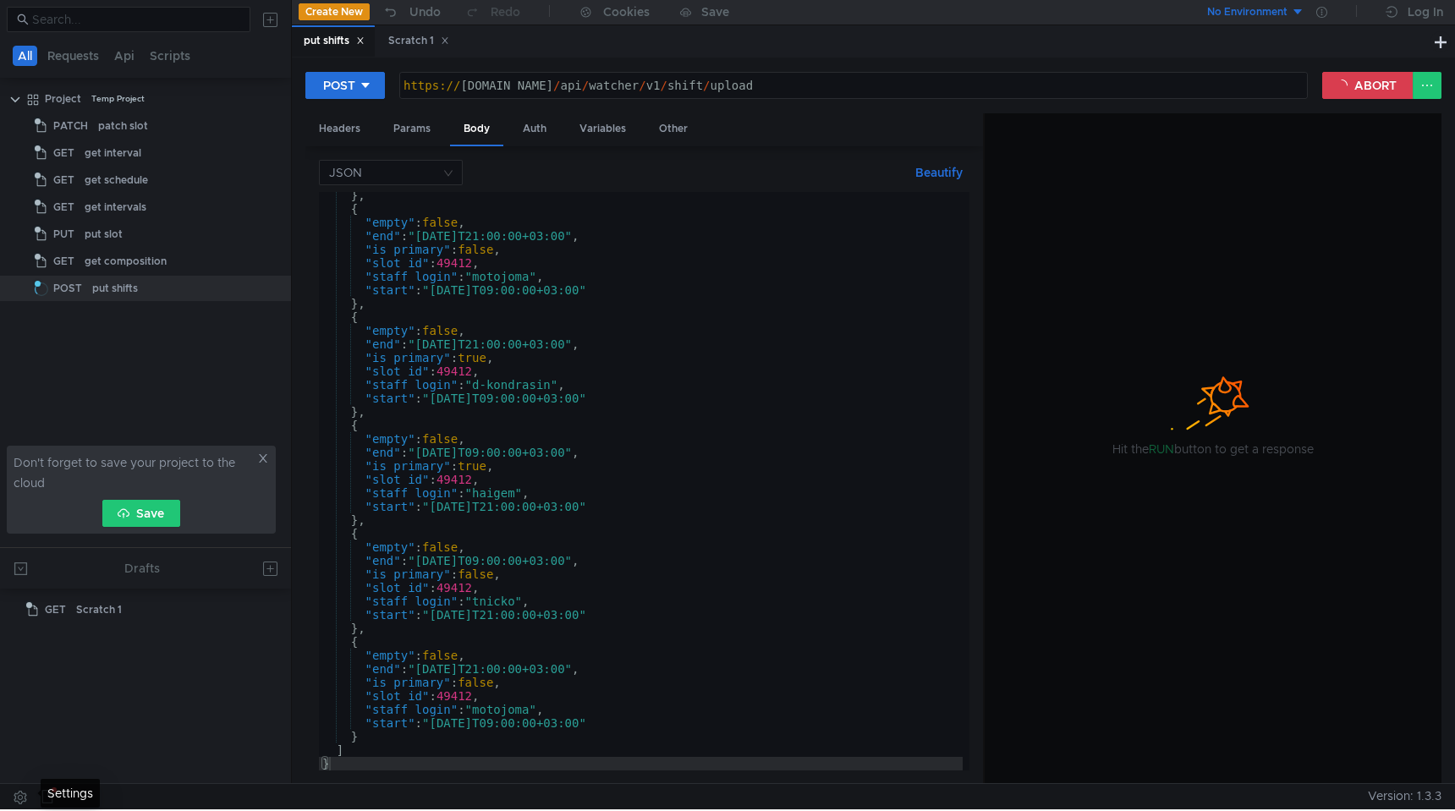
click at [22, 801] on button at bounding box center [20, 796] width 27 height 25
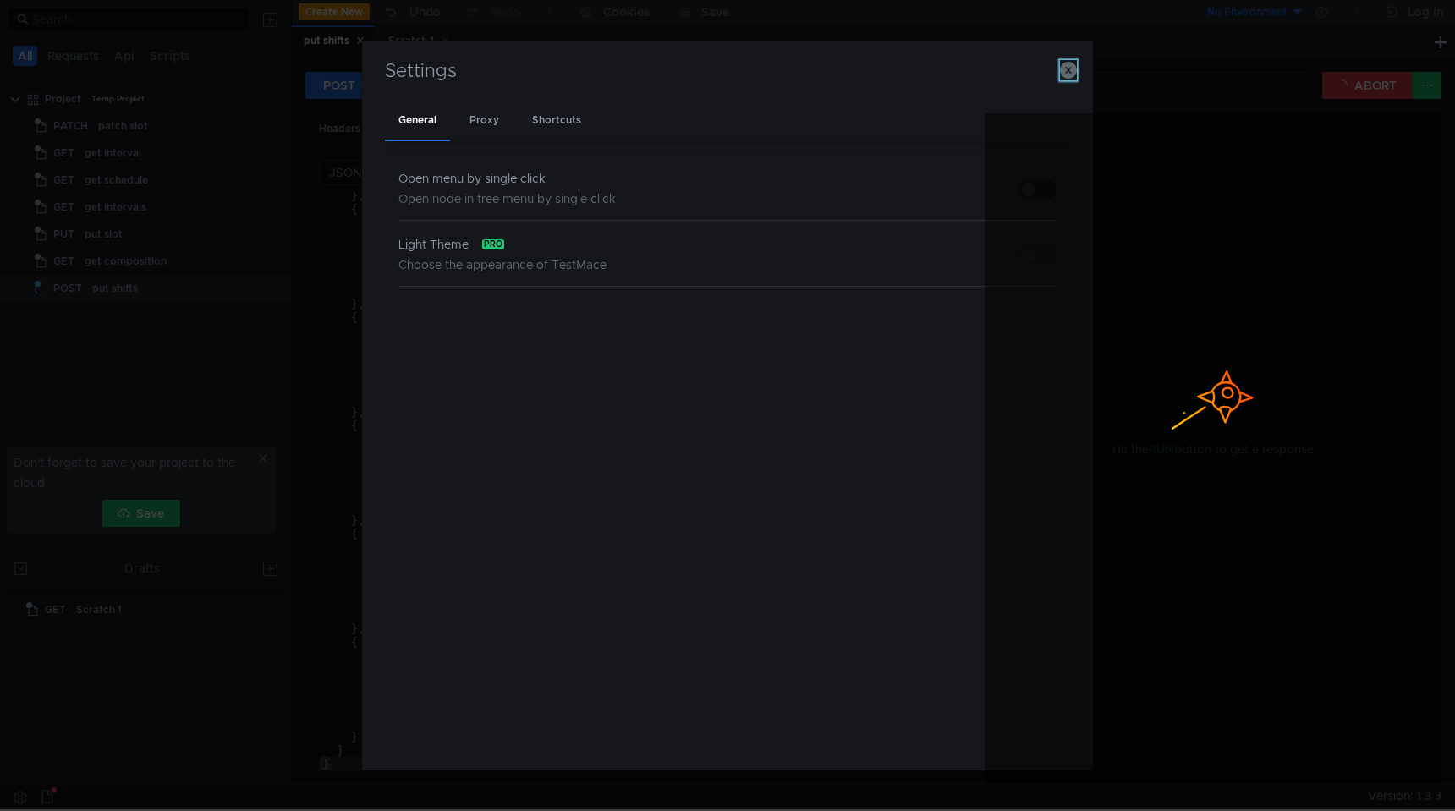
click at [1067, 76] on icon "button" at bounding box center [1068, 70] width 17 height 17
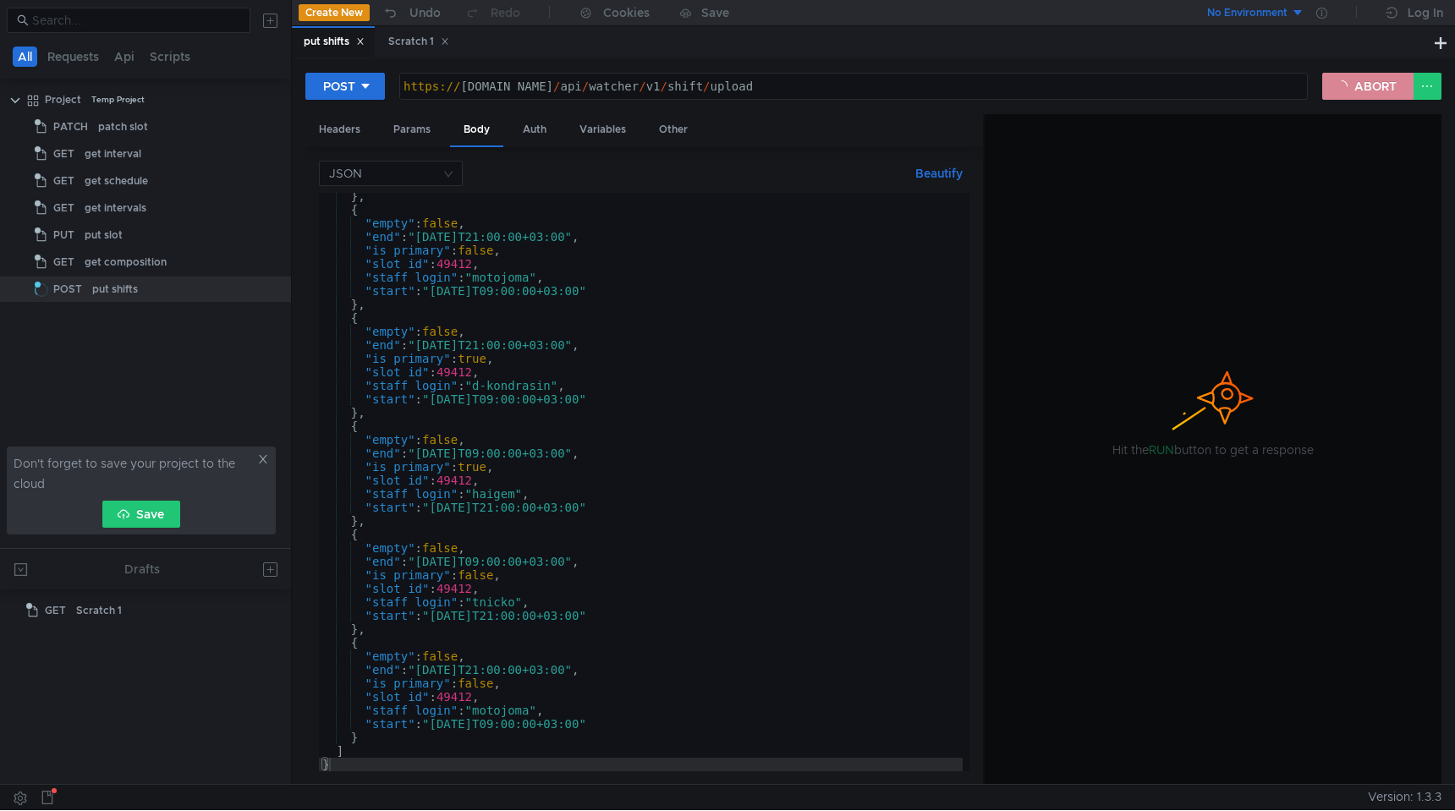
click at [1356, 85] on button "ABORT" at bounding box center [1367, 86] width 91 height 27
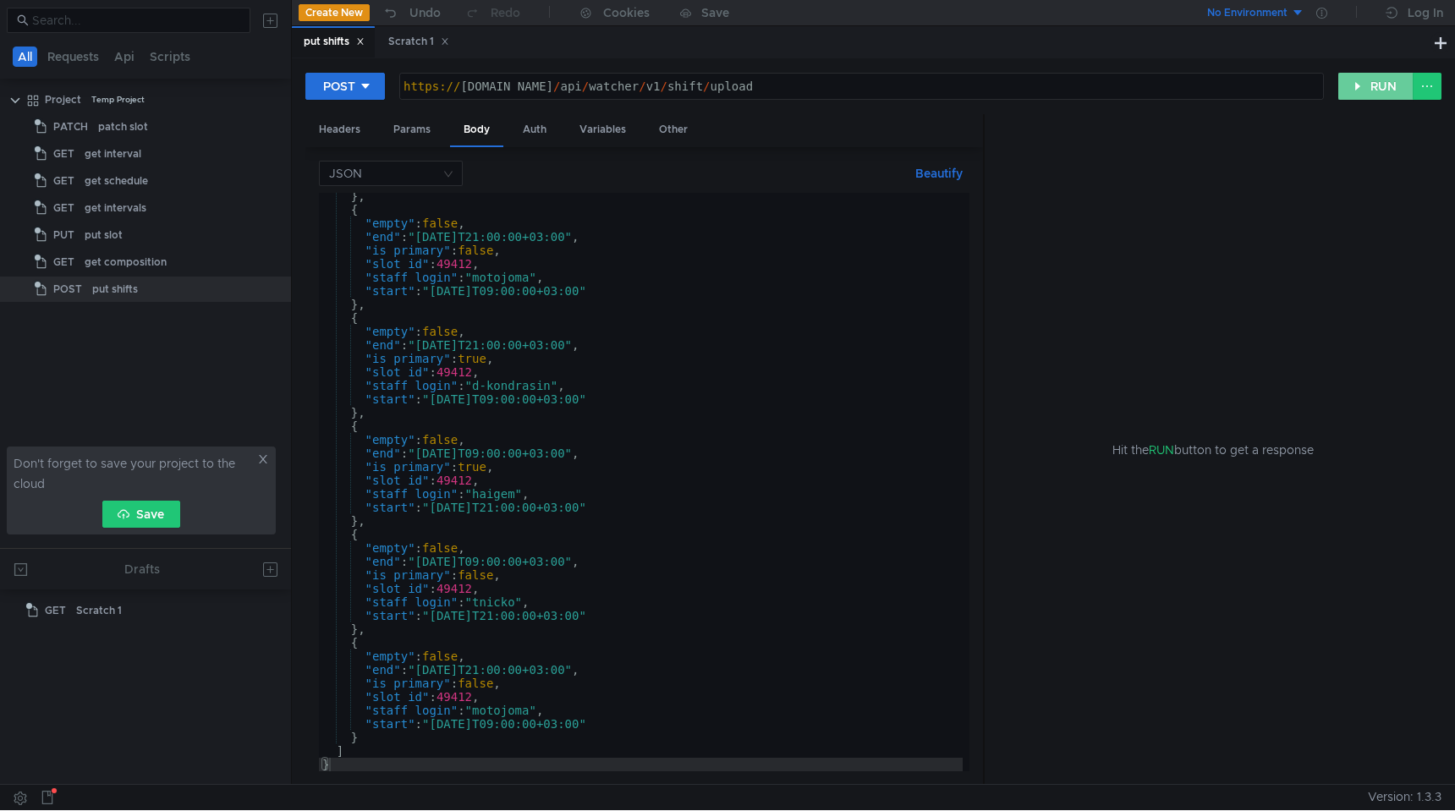
click at [1362, 84] on button "RUN" at bounding box center [1375, 86] width 75 height 27
